Goal: Navigation & Orientation: Understand site structure

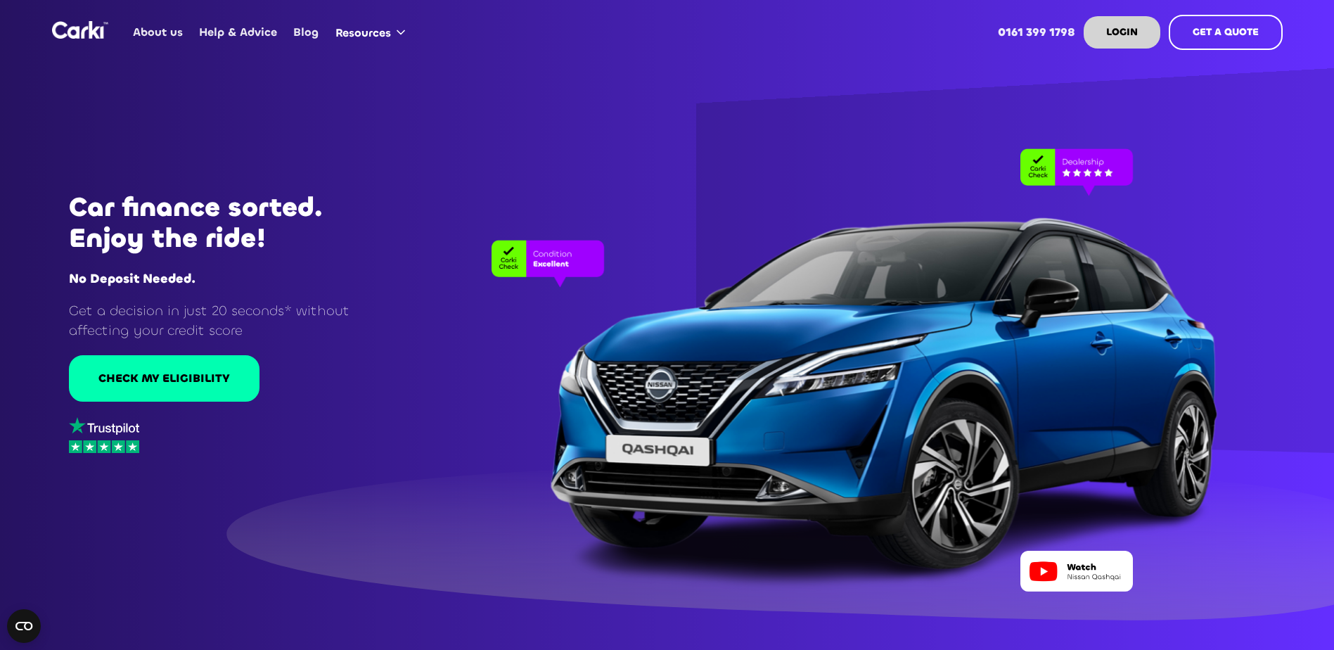
drag, startPoint x: 464, startPoint y: 115, endPoint x: 317, endPoint y: 53, distance: 159.5
click at [464, 115] on div at bounding box center [667, 325] width 1334 height 650
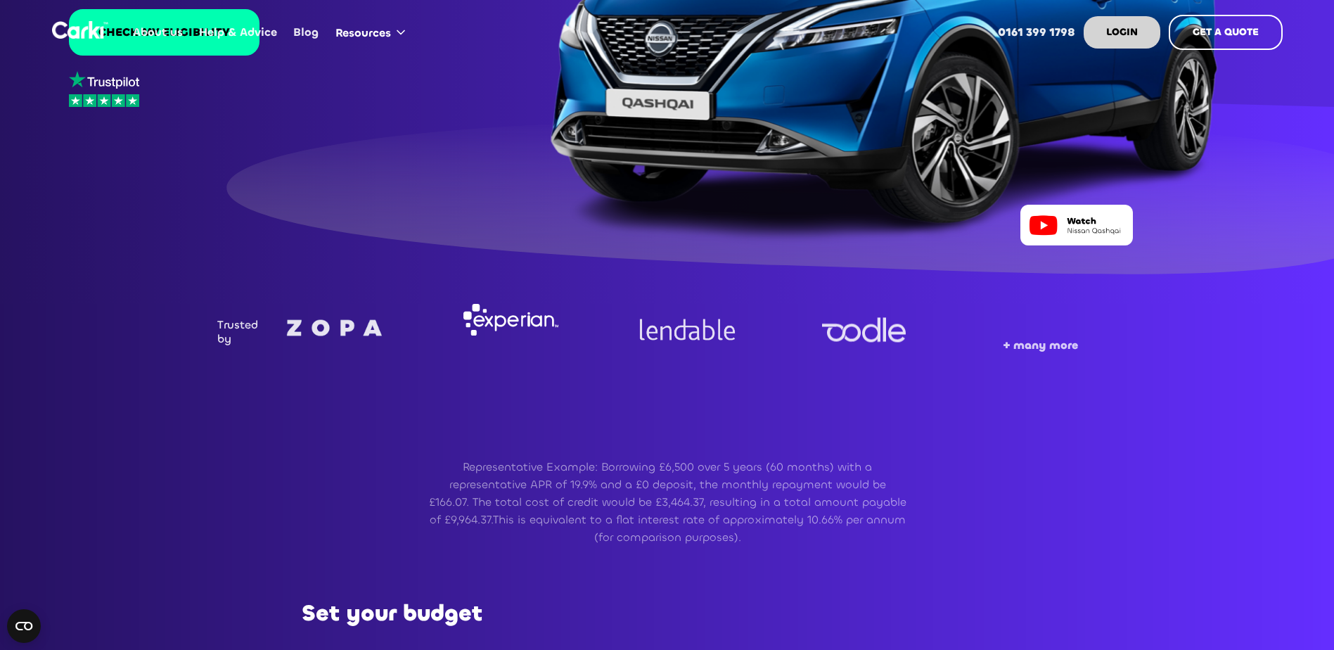
scroll to position [352, 0]
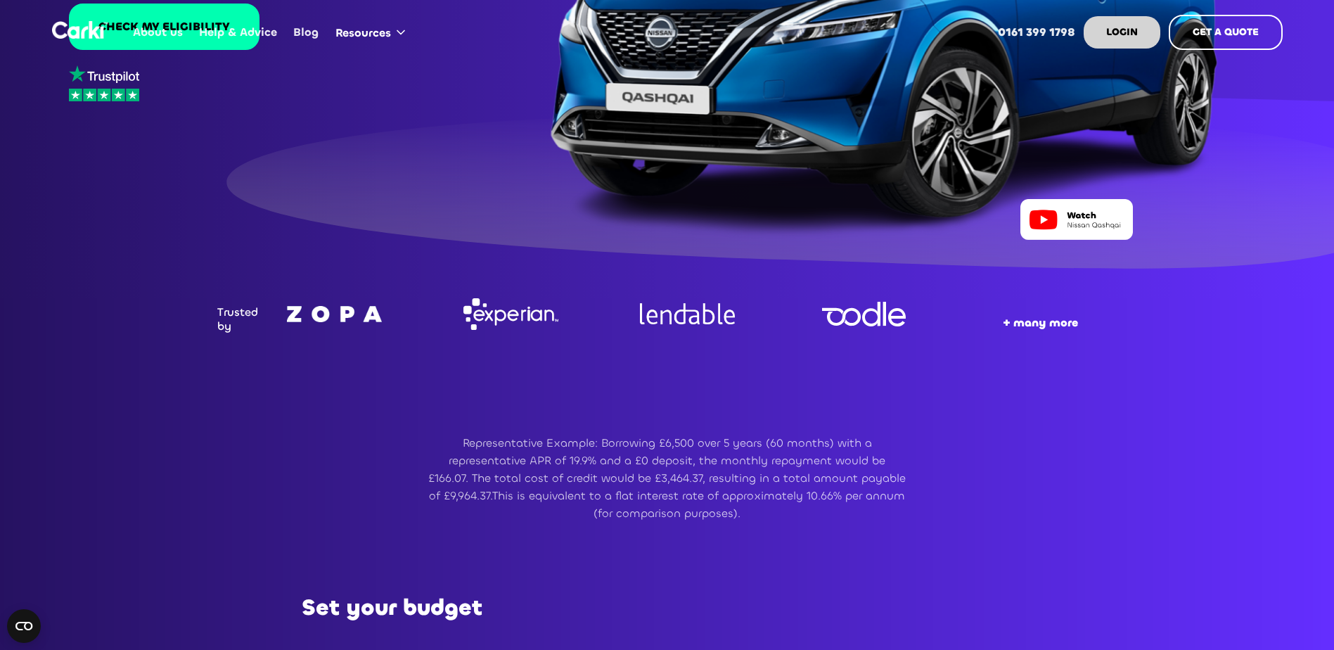
click at [1034, 323] on strong "+ many more" at bounding box center [1040, 322] width 75 height 15
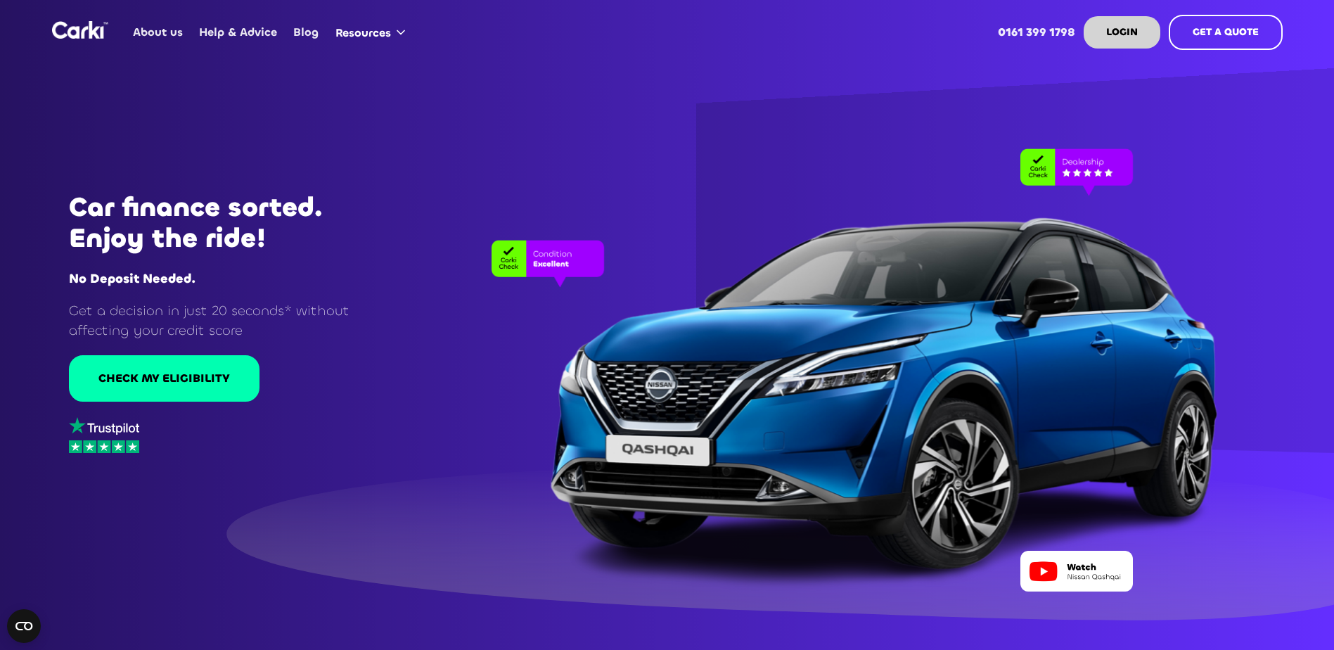
click at [162, 34] on link "About us" at bounding box center [158, 32] width 66 height 55
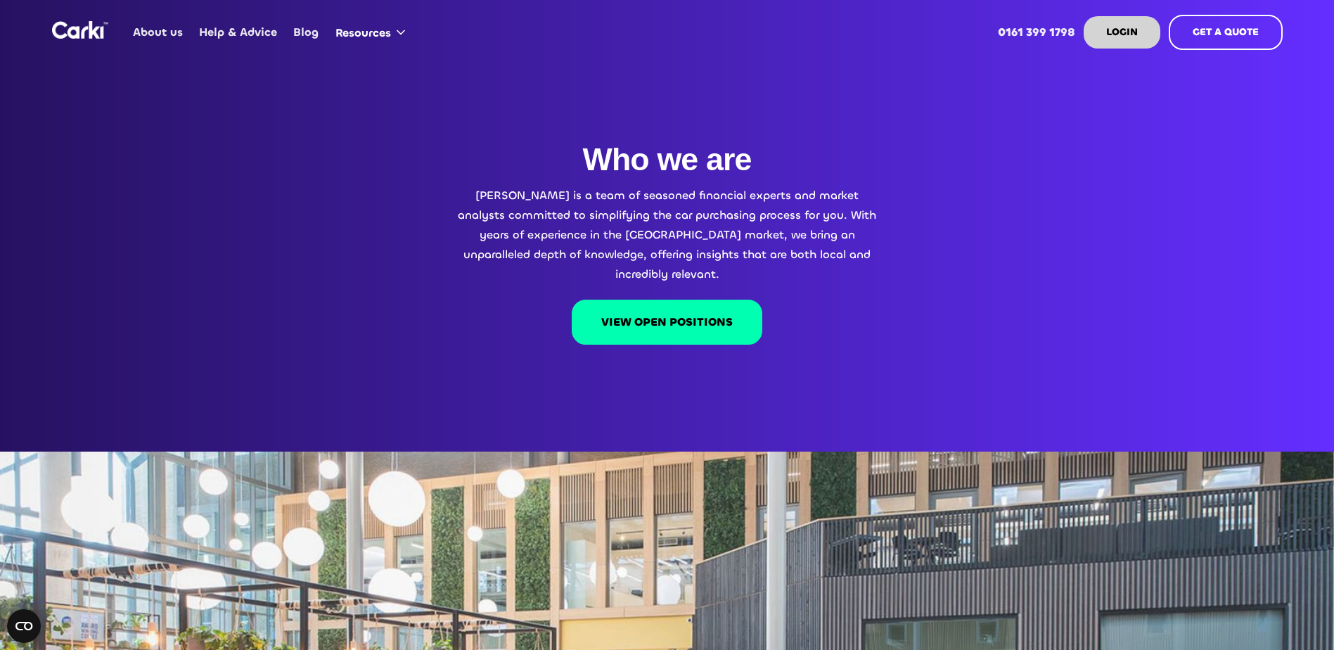
click at [520, 22] on nav "About us Help & Advice Blog Resources Categories Online Car Finance Zero deposi…" at bounding box center [703, 30] width 1157 height 60
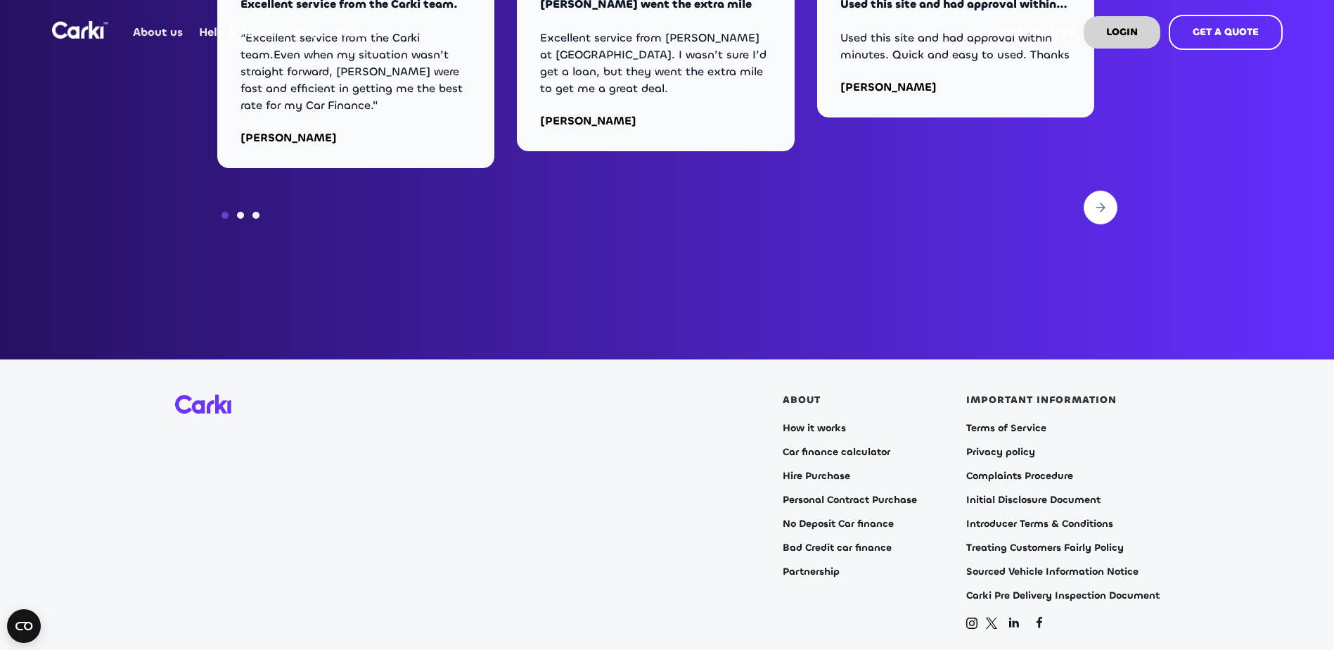
scroll to position [5696, 0]
